Goal: Transaction & Acquisition: Download file/media

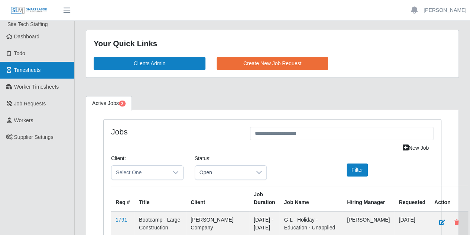
drag, startPoint x: 53, startPoint y: 69, endPoint x: 49, endPoint y: 67, distance: 4.7
click at [52, 68] on link "Timesheets" at bounding box center [37, 70] width 74 height 17
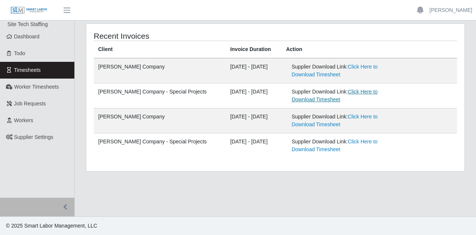
click at [354, 92] on link "Click Here to Download Timesheet" at bounding box center [334, 95] width 86 height 14
click at [345, 69] on link "Click Here to Download Timesheet" at bounding box center [334, 71] width 86 height 14
click at [353, 68] on link "Click Here to Download Timesheet" at bounding box center [334, 71] width 86 height 14
